Goal: Task Accomplishment & Management: Use online tool/utility

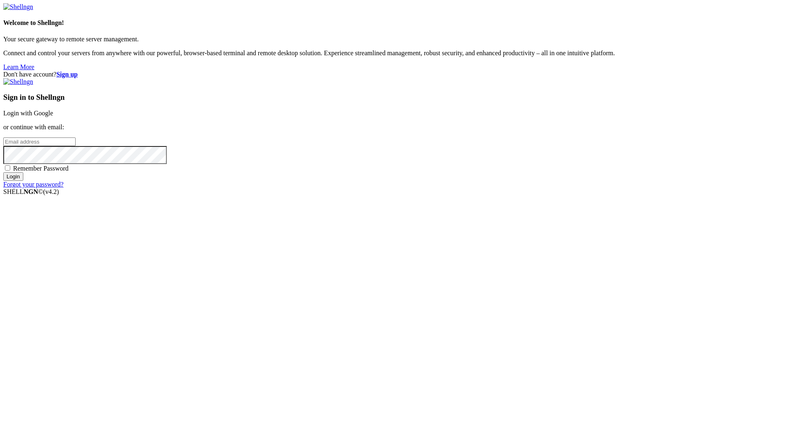
type input "[PERSON_NAME][EMAIL_ADDRESS][DOMAIN_NAME]"
click at [23, 181] on input "Login" at bounding box center [13, 176] width 20 height 9
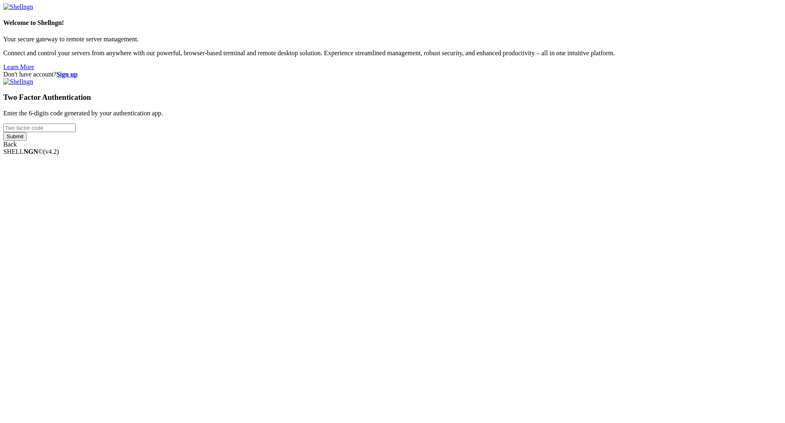
click at [76, 132] on input "number" at bounding box center [39, 127] width 72 height 9
click at [3, 155] on hugojqgi-u at bounding box center [3, 155] width 0 height 0
click at [76, 132] on input "number" at bounding box center [39, 127] width 72 height 9
type input "847973"
click at [27, 141] on input "Submit" at bounding box center [14, 136] width 23 height 9
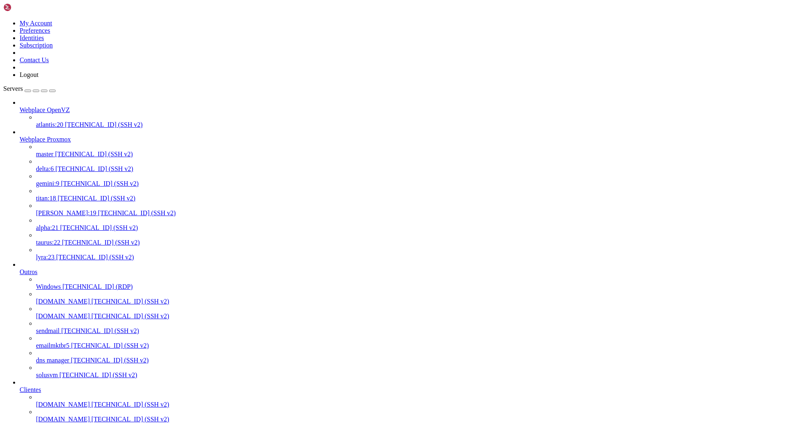
scroll to position [229, 0]
click at [63, 401] on link "[DOMAIN_NAME] [TECHNICAL_ID] (SSH v2)" at bounding box center [409, 404] width 746 height 7
click at [67, 165] on span "[TECHNICAL_ID] (SSH v2)" at bounding box center [95, 168] width 78 height 7
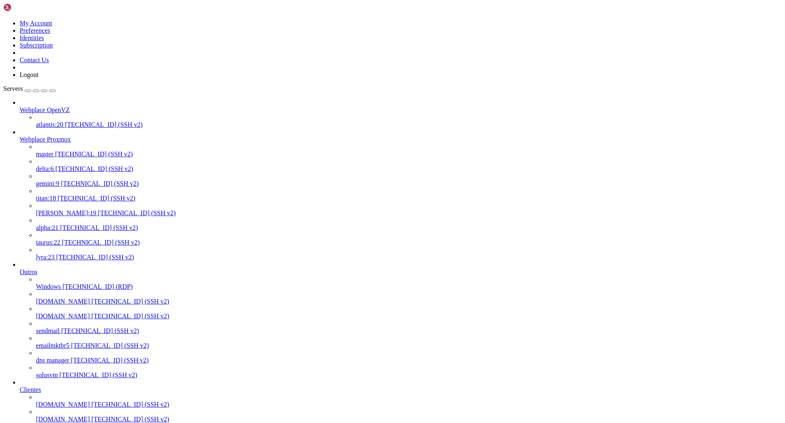
click at [67, 165] on span "[TECHNICAL_ID] (SSH v2)" at bounding box center [95, 168] width 78 height 7
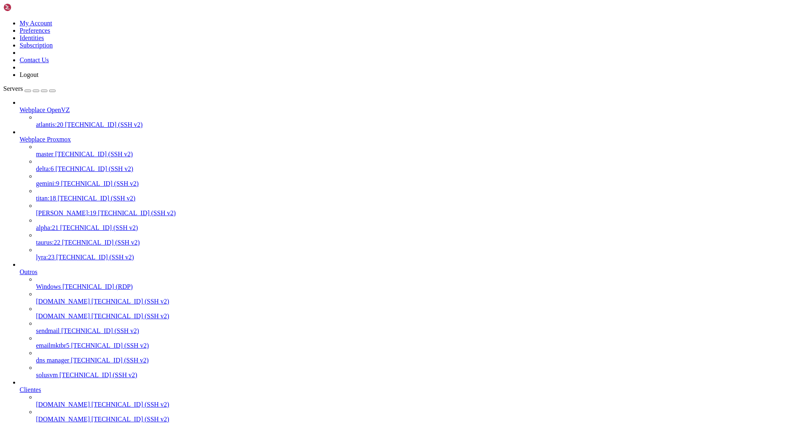
scroll to position [140, 0]
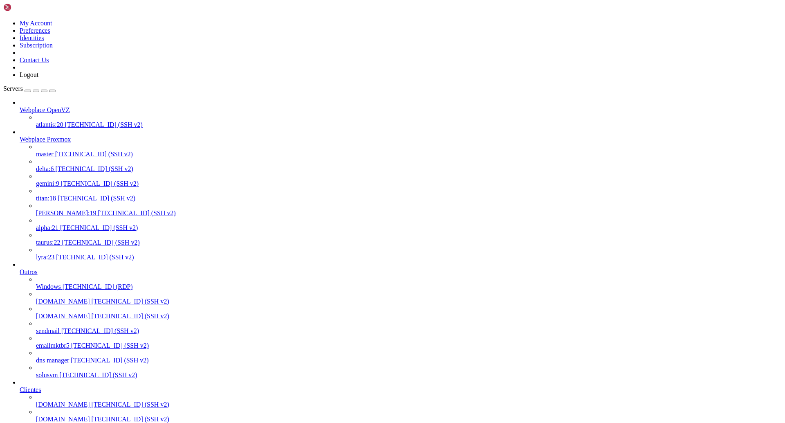
scroll to position [184, 0]
click at [70, 224] on span "[TECHNICAL_ID] (SSH v2)" at bounding box center [99, 227] width 78 height 7
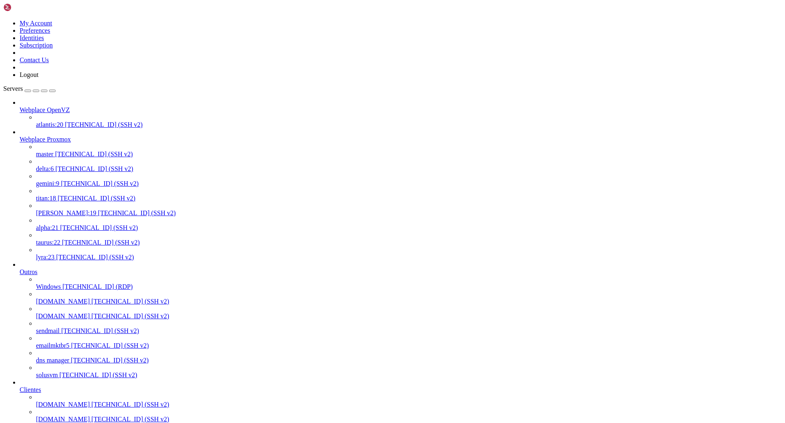
click at [76, 244] on span "[TECHNICAL_ID] (SSH v2)" at bounding box center [101, 242] width 78 height 7
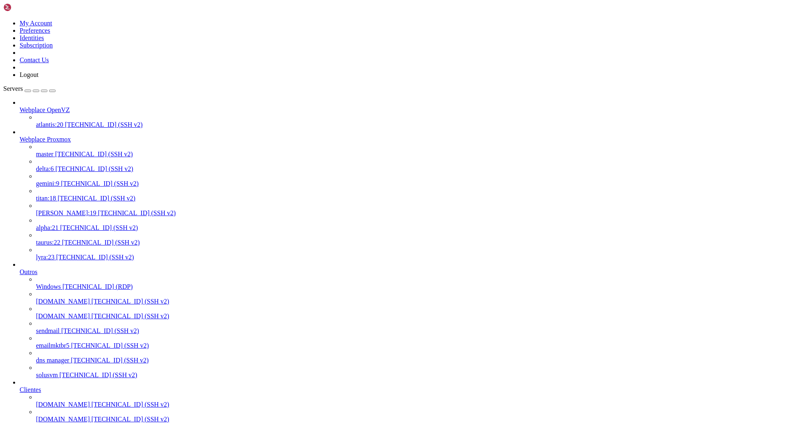
drag, startPoint x: 223, startPoint y: 1271, endPoint x: 65, endPoint y: 1233, distance: 162.0
copy div "plesk repair mail -y Repairing the mail server configuration Reconfiguring all …"
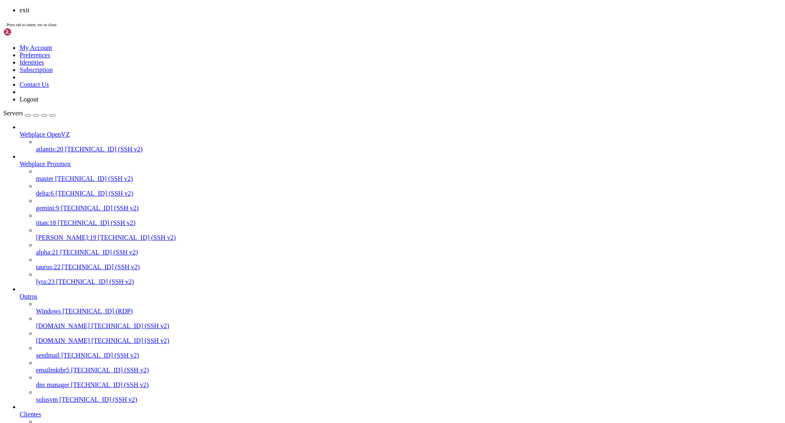
scroll to position [9037, 0]
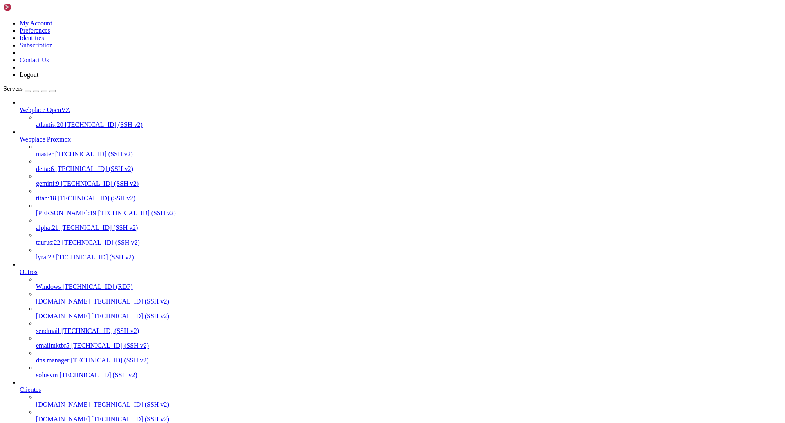
click at [77, 209] on span "[PERSON_NAME]:19" at bounding box center [66, 212] width 61 height 7
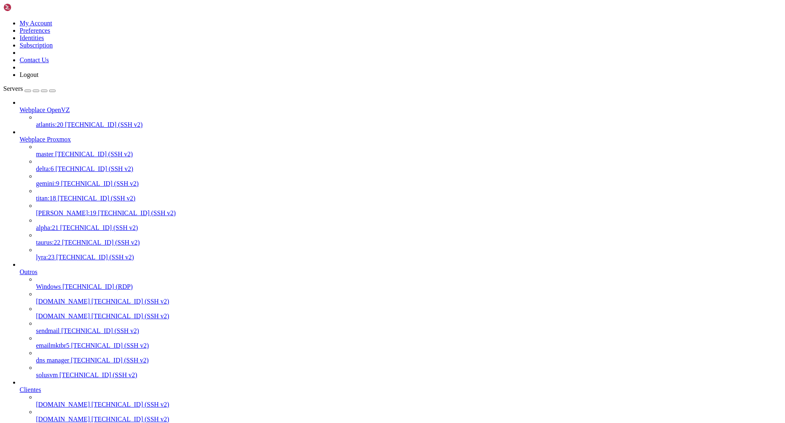
scroll to position [0, 0]
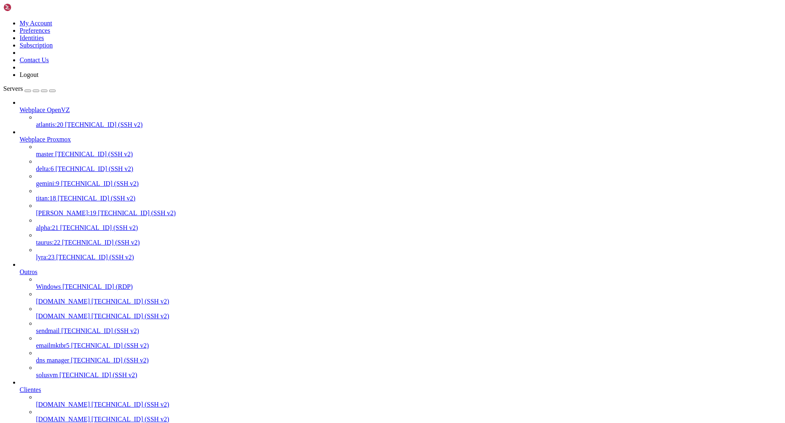
click at [72, 260] on span "[TECHNICAL_ID] (SSH v2)" at bounding box center [95, 256] width 78 height 7
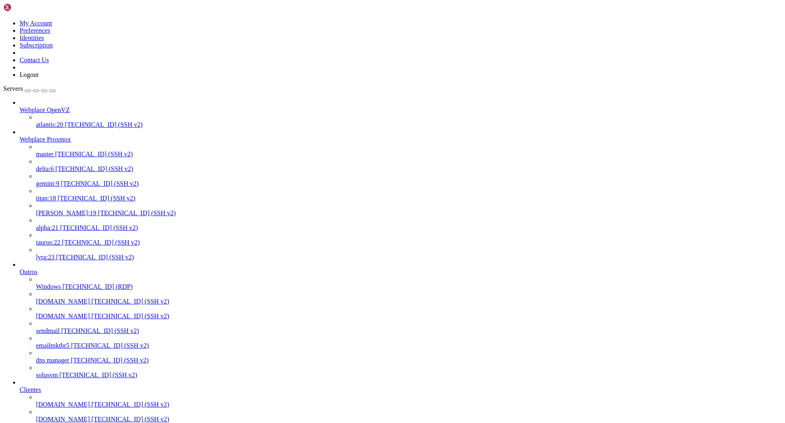
click at [72, 260] on span "[TECHNICAL_ID] (SSH v2)" at bounding box center [95, 256] width 78 height 7
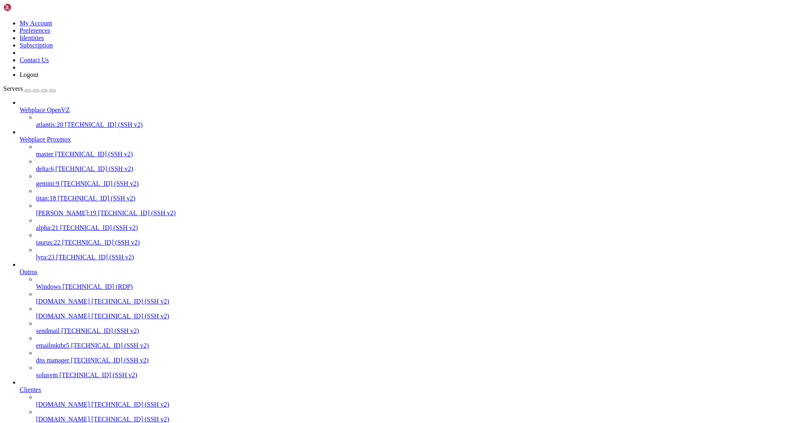
scroll to position [177, 0]
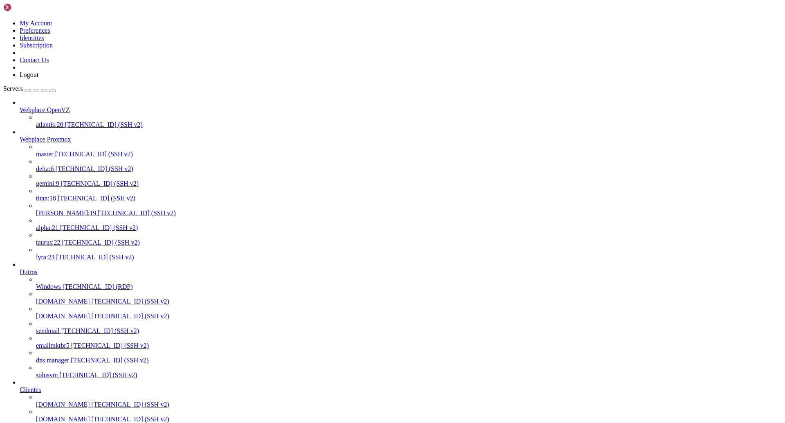
click at [63, 165] on span "[TECHNICAL_ID] (SSH v2)" at bounding box center [95, 168] width 78 height 7
